Goal: Transaction & Acquisition: Purchase product/service

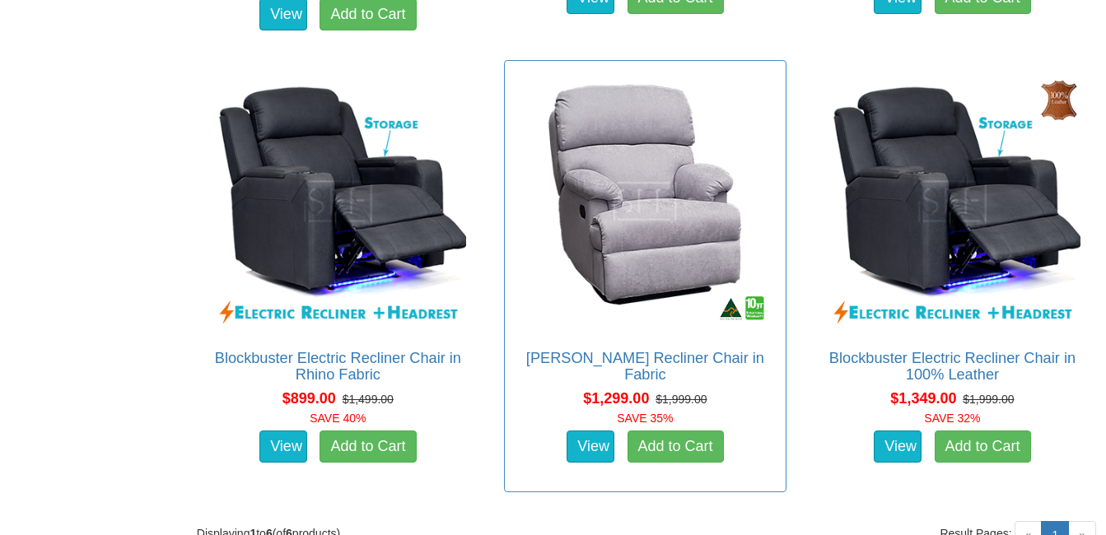
scroll to position [1088, 0]
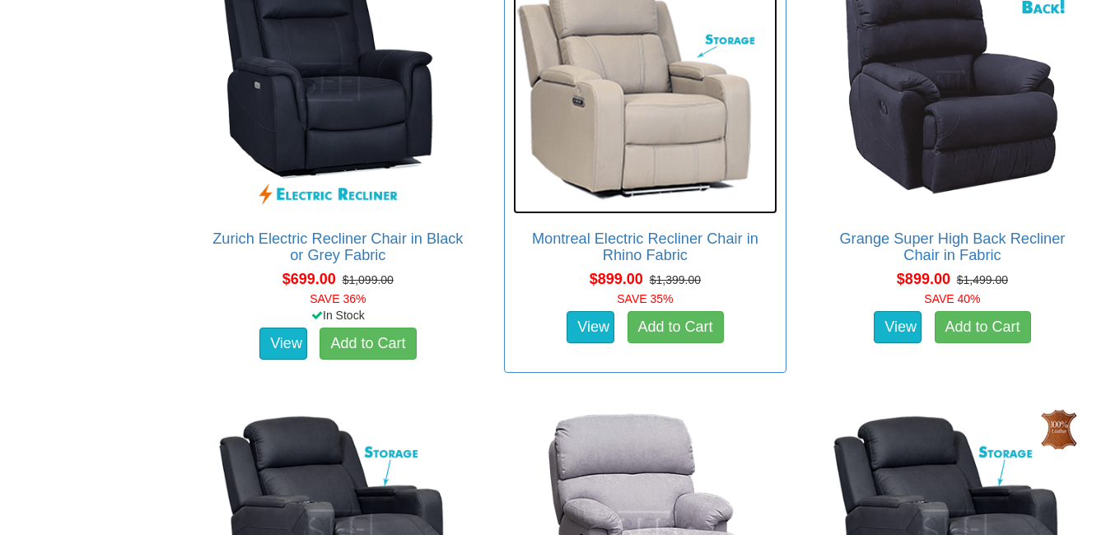
click at [642, 158] on img at bounding box center [645, 82] width 264 height 264
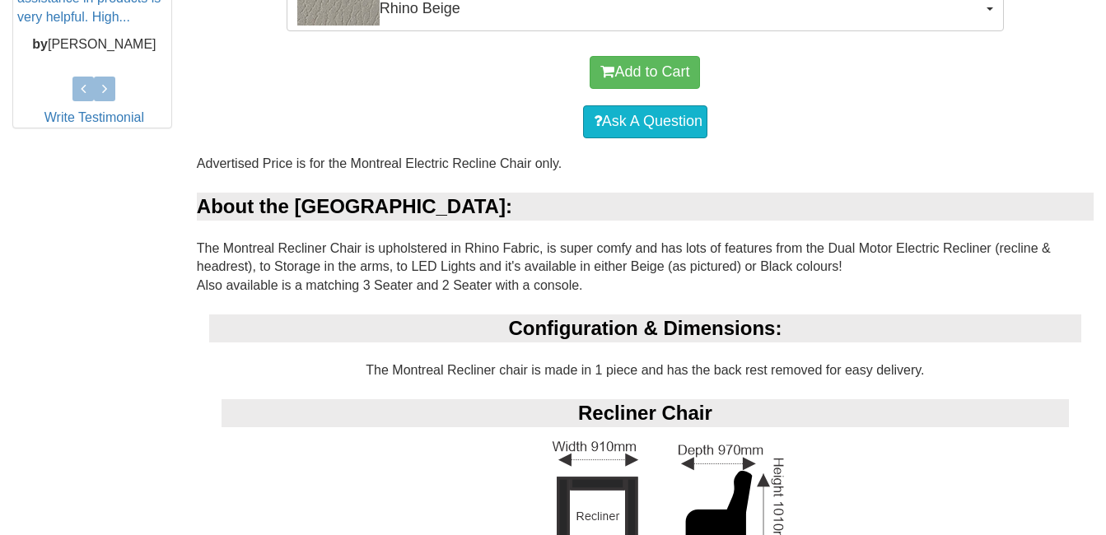
scroll to position [833, 0]
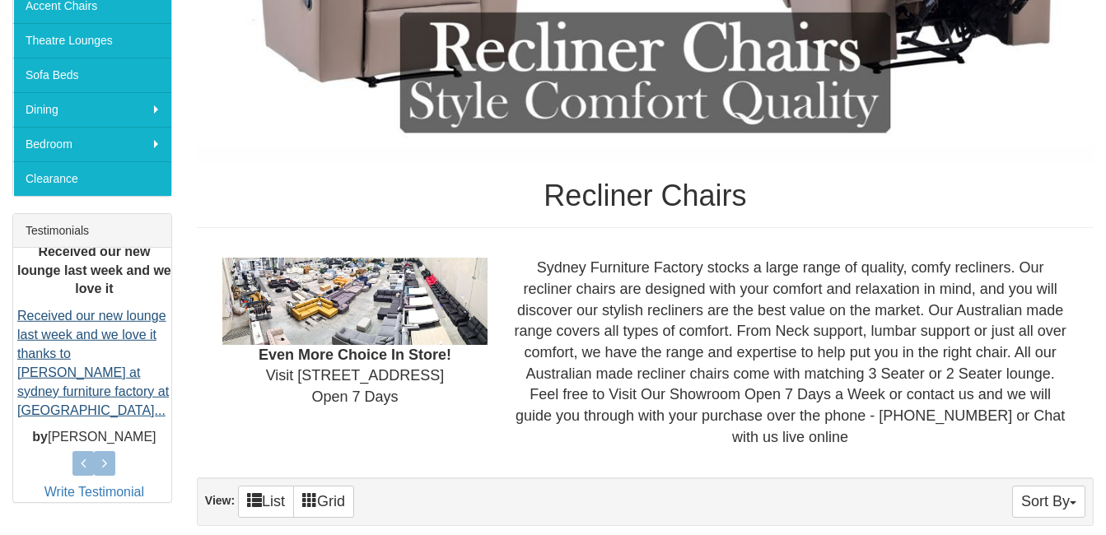
scroll to position [347, 0]
